Goal: Information Seeking & Learning: Learn about a topic

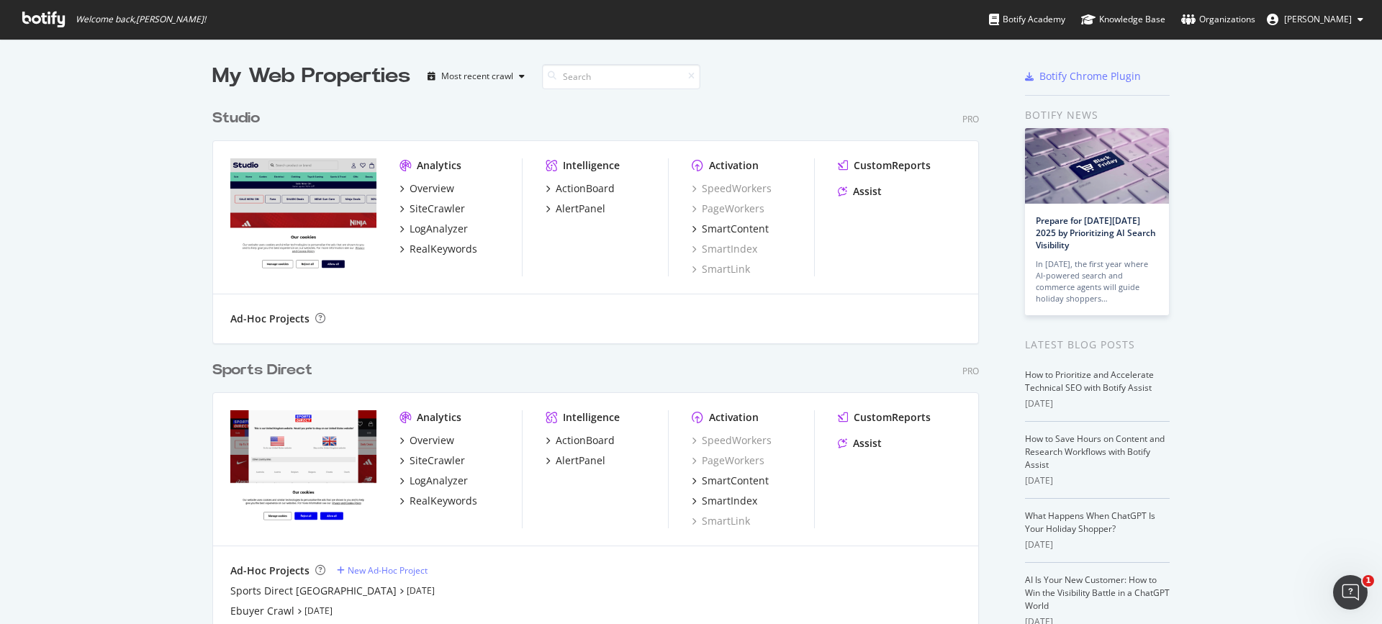
click at [256, 364] on div "Sports Direct" at bounding box center [262, 370] width 100 height 21
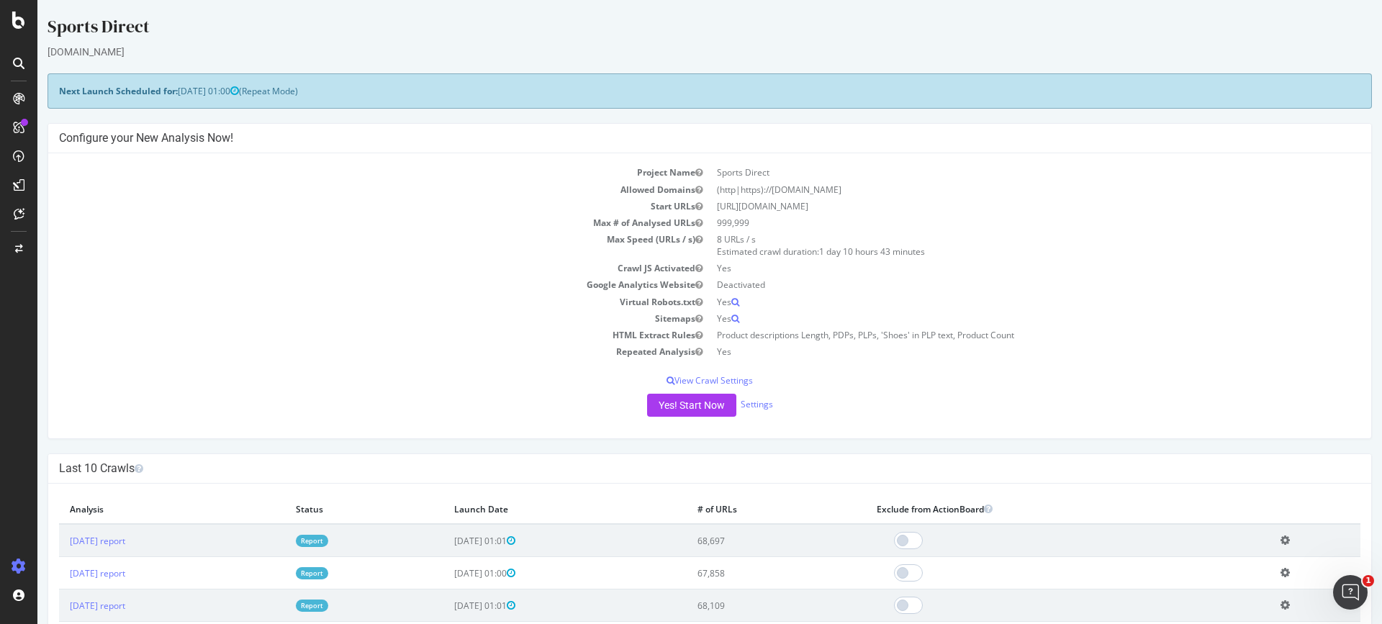
click at [22, 53] on div at bounding box center [18, 63] width 23 height 23
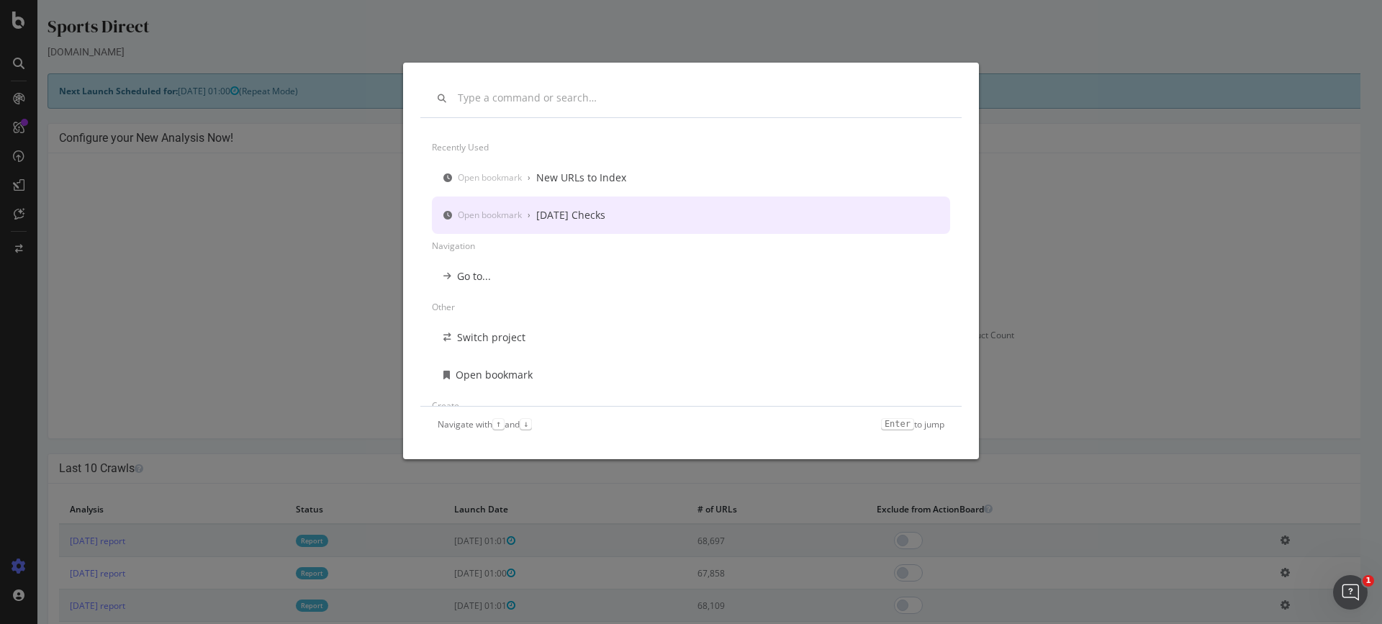
click at [569, 214] on div "Monday Checks" at bounding box center [570, 215] width 69 height 14
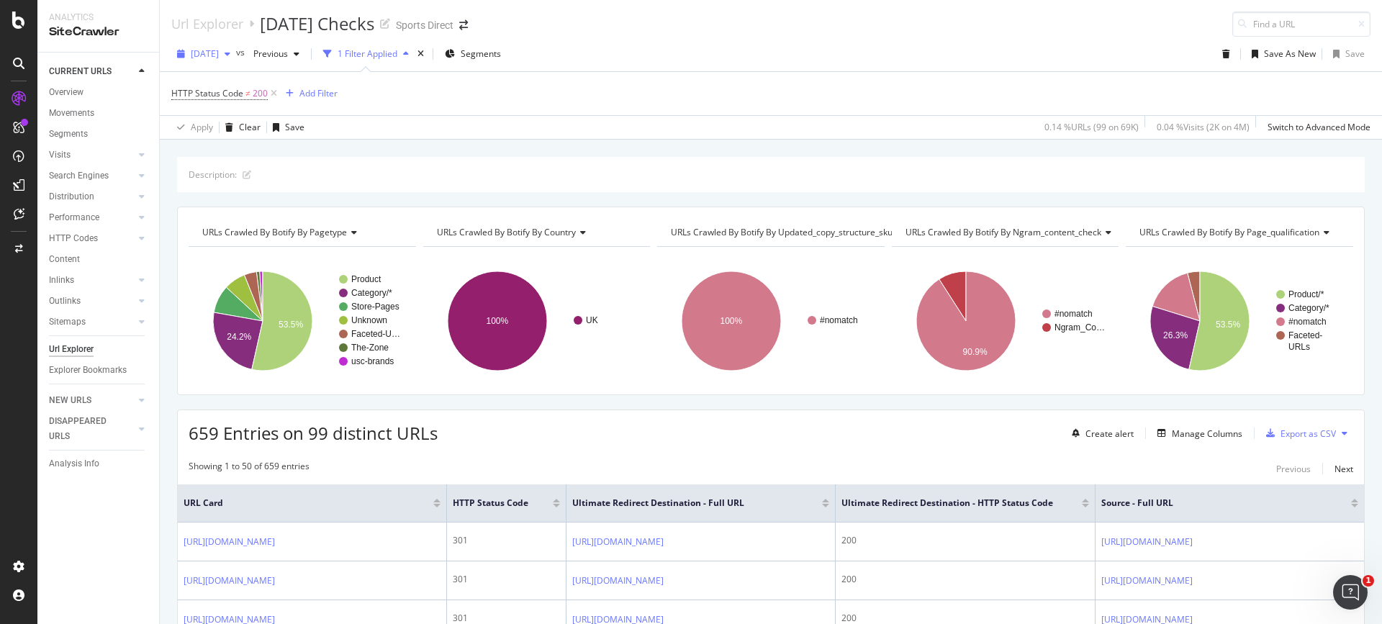
click at [219, 53] on span "2025 Sep. 28th" at bounding box center [205, 54] width 28 height 12
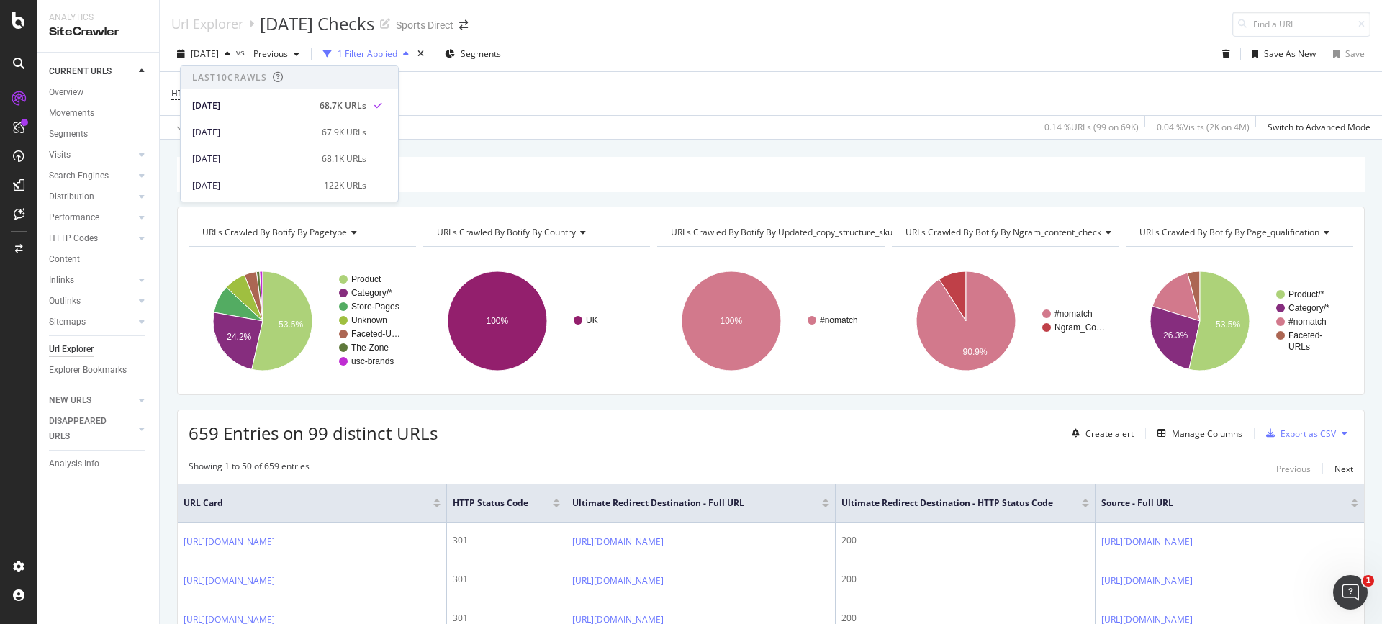
click at [612, 132] on div "Apply Clear Save 0.14 % URLs ( 99 on 69K ) 0.04 % Visits ( 2K on 4M ) Switch to…" at bounding box center [771, 127] width 1222 height 24
click at [83, 91] on div "Overview" at bounding box center [66, 92] width 35 height 15
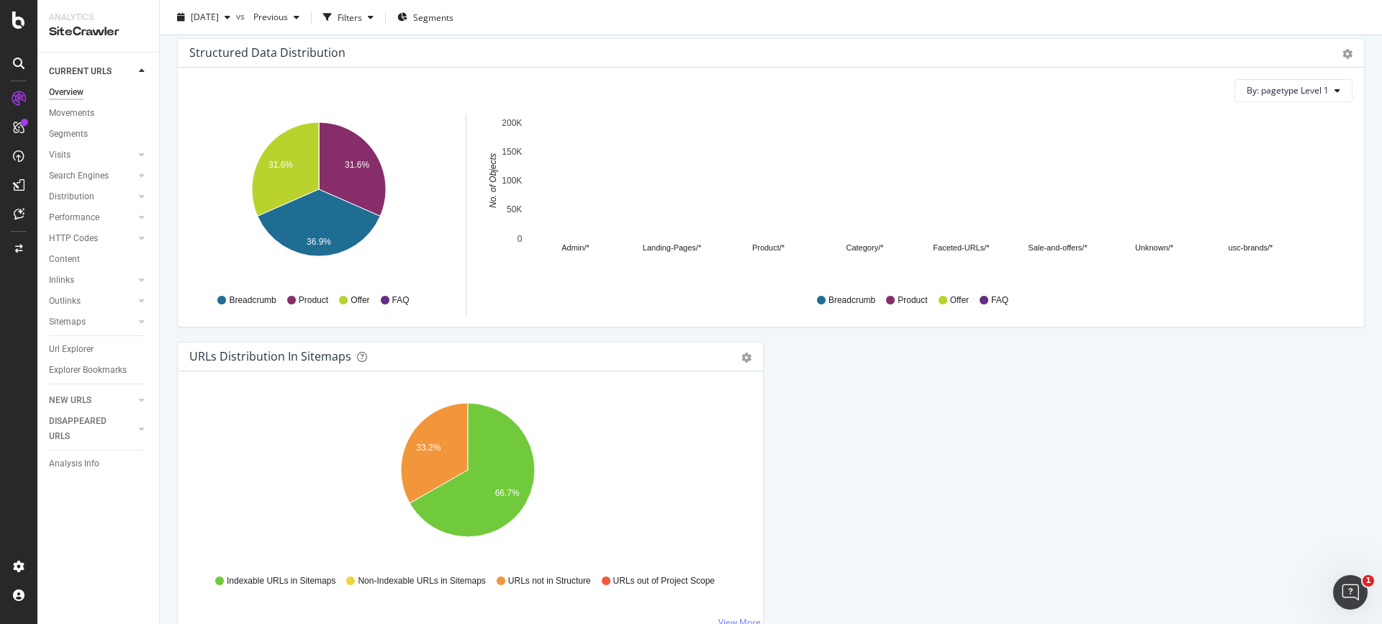
scroll to position [1464, 0]
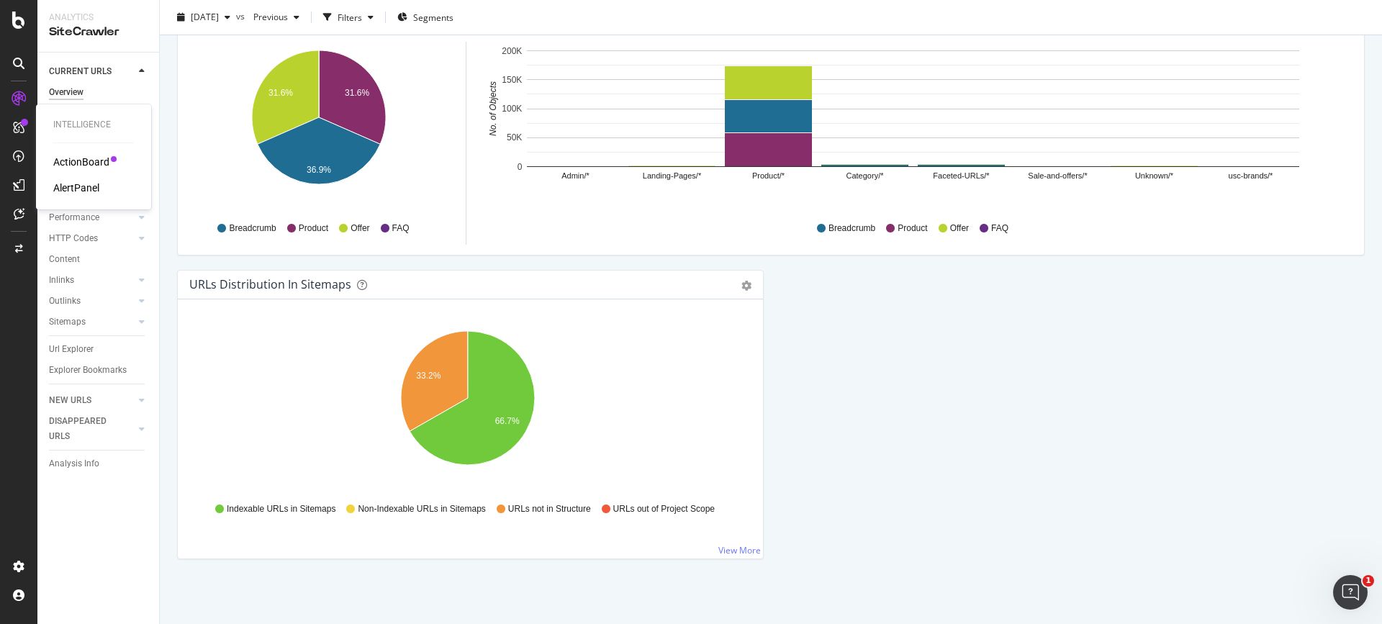
click at [76, 191] on div "AlertPanel" at bounding box center [76, 188] width 46 height 14
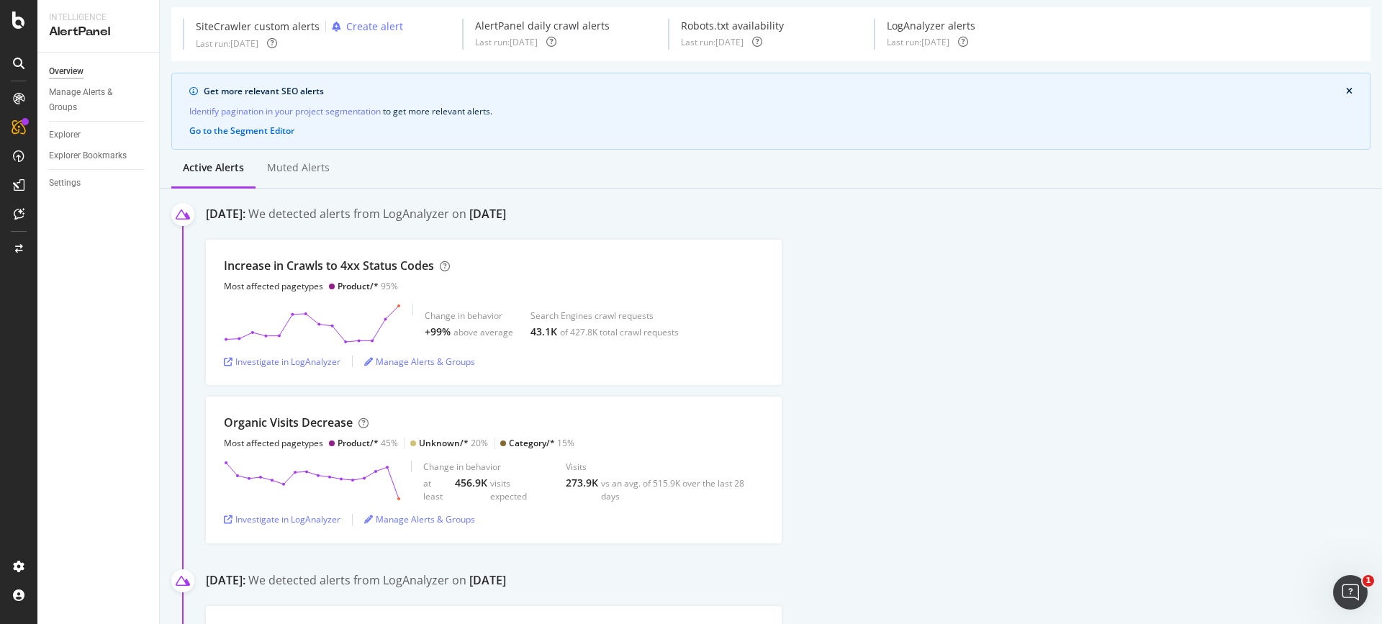
scroll to position [72, 0]
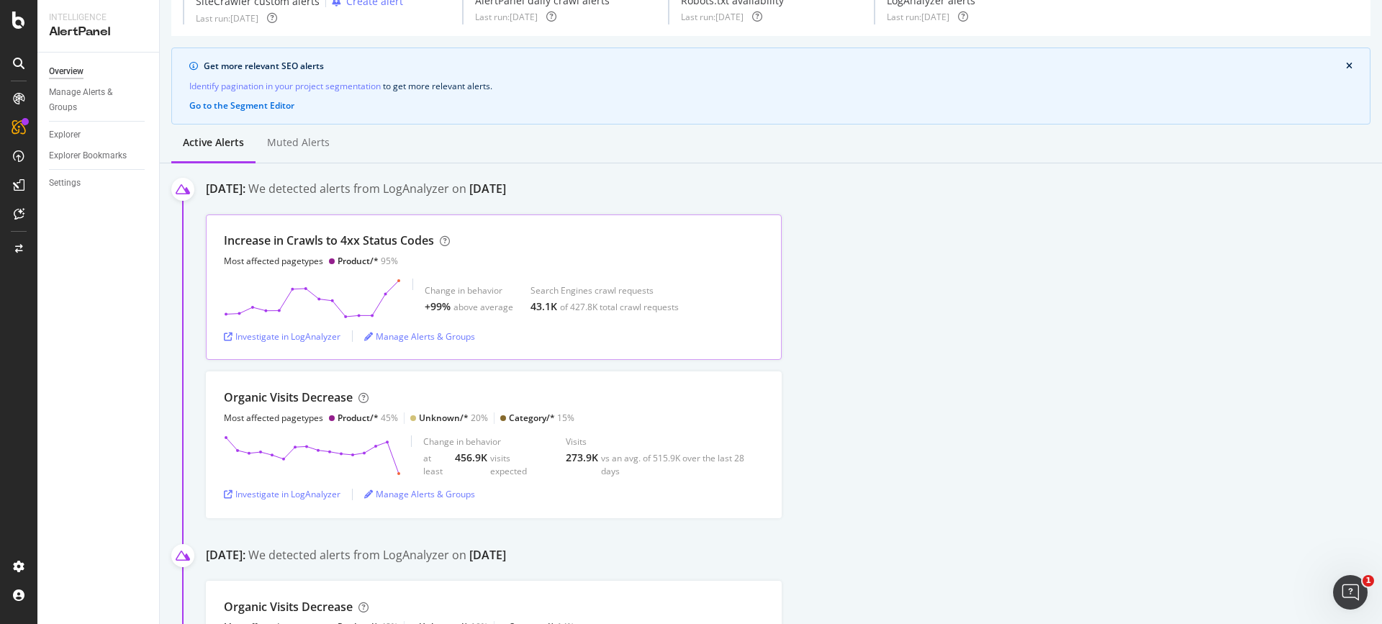
click at [465, 240] on div "Increase in Crawls to 4xx Status Codes Most affected pagetypes Product/* 95%" at bounding box center [494, 249] width 540 height 35
click at [315, 335] on div "Investigate in LogAnalyzer" at bounding box center [282, 336] width 117 height 12
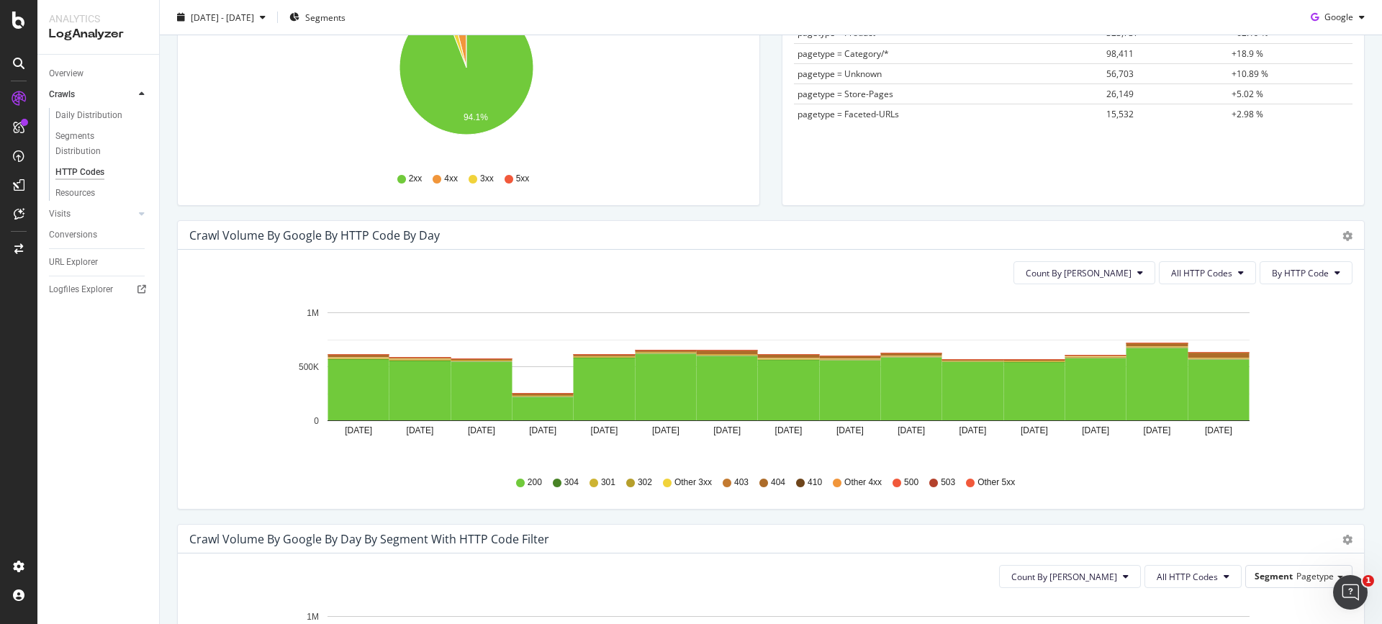
scroll to position [288, 0]
